Goal: Information Seeking & Learning: Learn about a topic

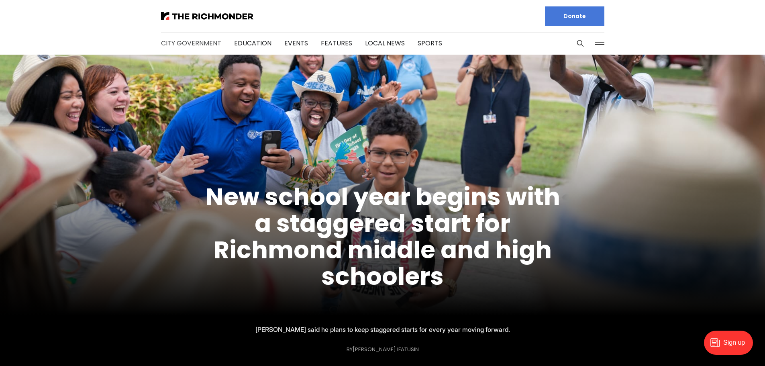
click at [174, 43] on link "City Government" at bounding box center [191, 43] width 60 height 9
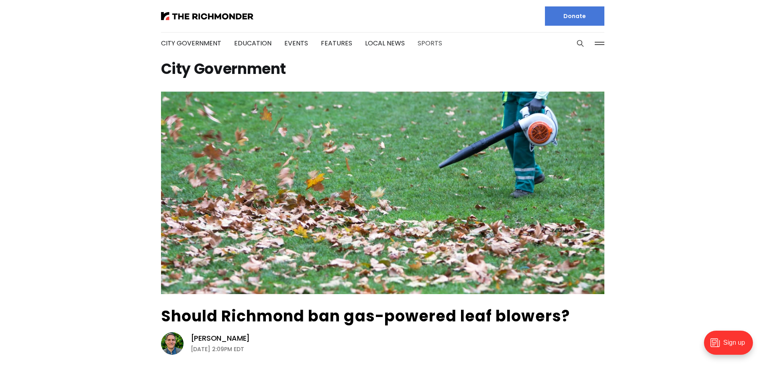
click at [421, 46] on link "Sports" at bounding box center [430, 43] width 24 height 9
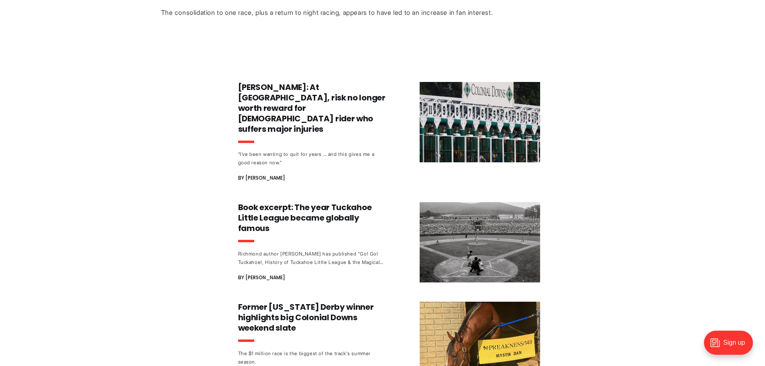
scroll to position [402, 0]
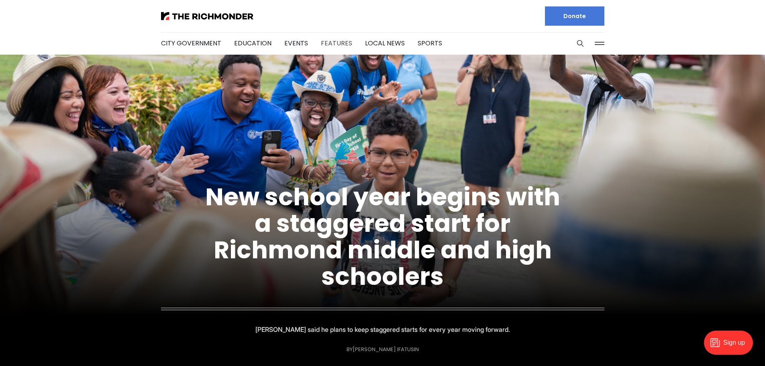
click at [340, 41] on link "Features" at bounding box center [336, 43] width 31 height 9
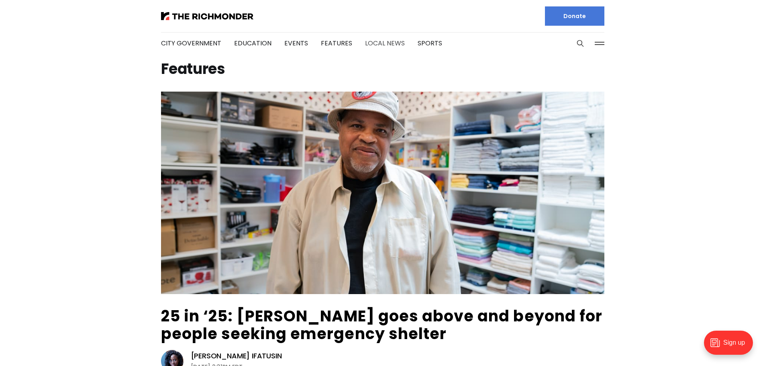
click at [374, 44] on link "Local News" at bounding box center [385, 43] width 40 height 9
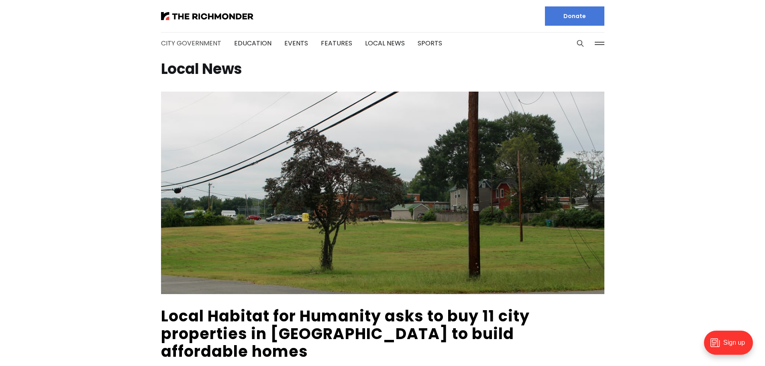
click at [181, 44] on link "City Government" at bounding box center [191, 43] width 60 height 9
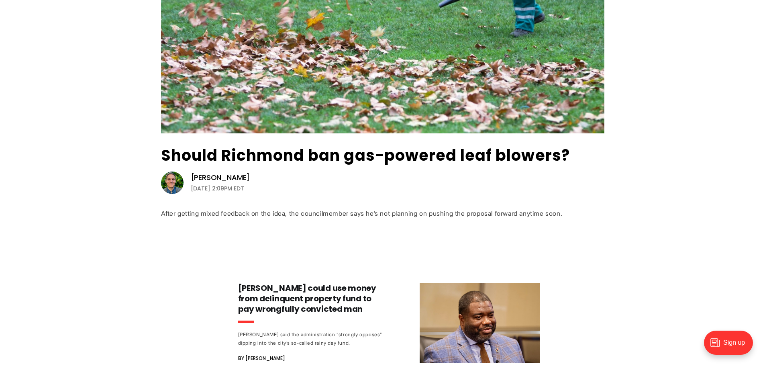
scroll to position [361, 0]
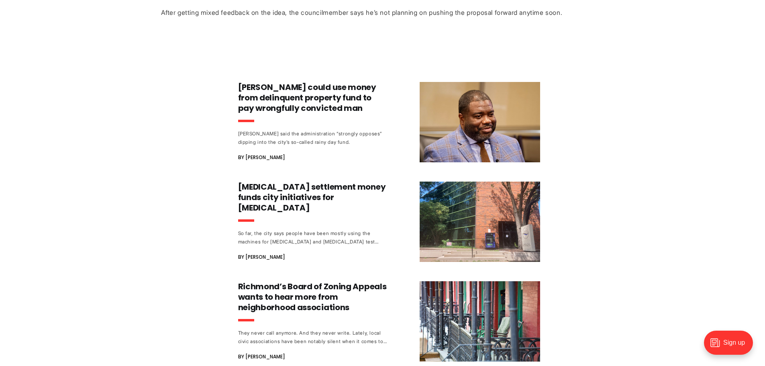
click at [298, 78] on div "Should Richmond ban gas-powered leaf blowers? [PERSON_NAME] [DATE] 2:09PM EDT A…" at bounding box center [382, 200] width 765 height 940
click at [294, 98] on h3 "[PERSON_NAME] could use money from delinquent property fund to pay wrongfully c…" at bounding box center [312, 97] width 149 height 31
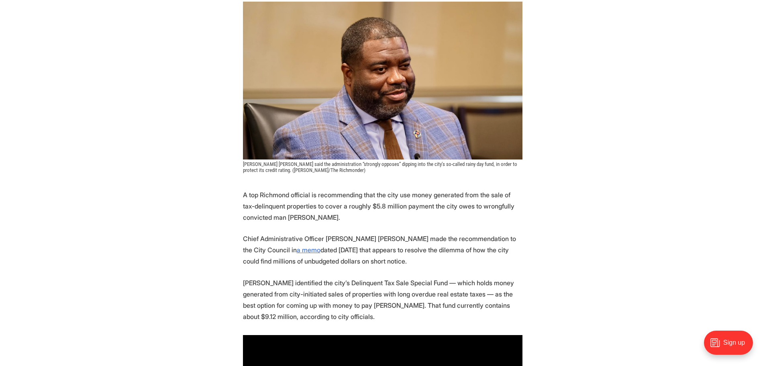
scroll to position [161, 0]
